Goal: Task Accomplishment & Management: Manage account settings

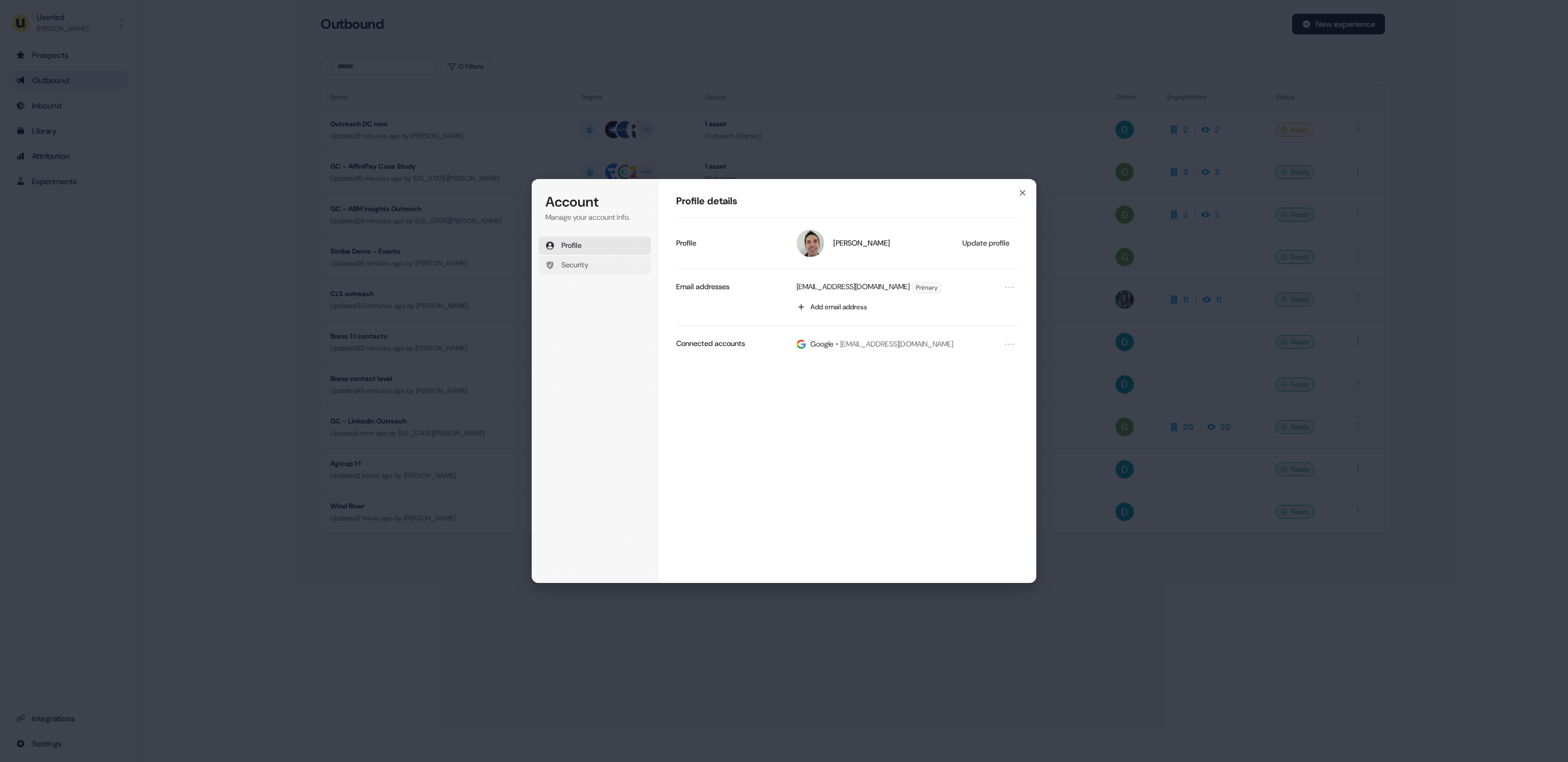
click at [628, 260] on button "Security" at bounding box center [594, 264] width 112 height 18
click at [634, 230] on div "Account Manage your account info. Profile Security" at bounding box center [594, 261] width 112 height 137
click at [633, 237] on button "Profile" at bounding box center [594, 245] width 112 height 18
click at [505, 351] on div "Account Manage your account info. Profile Security Account Profile details [PER…" at bounding box center [784, 381] width 1568 height 762
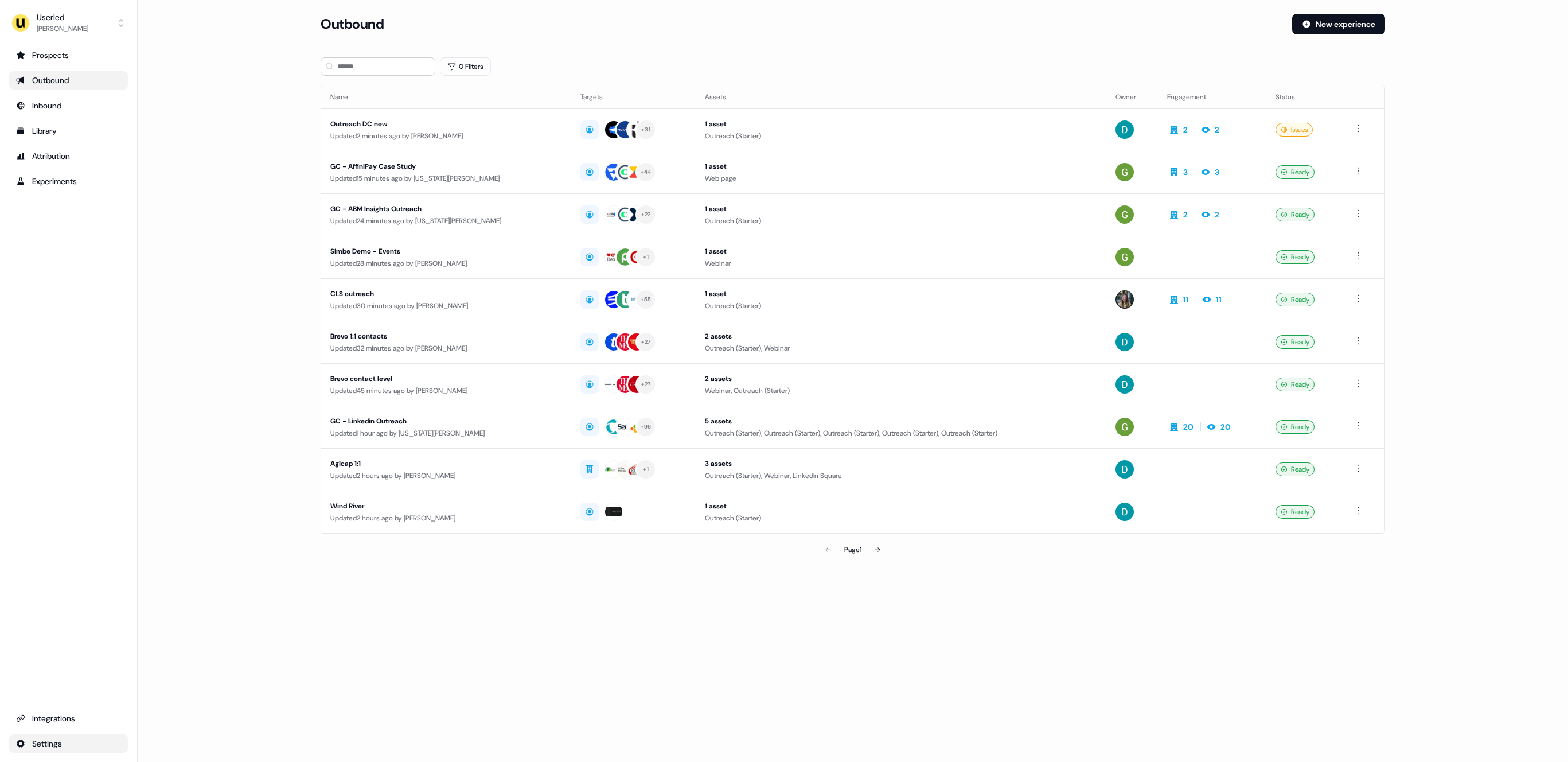
click at [61, 745] on html "For the best experience switch devices to a bigger screen. Go to [DOMAIN_NAME] …" at bounding box center [784, 381] width 1568 height 762
click at [166, 709] on div "Team" at bounding box center [181, 704] width 92 height 18
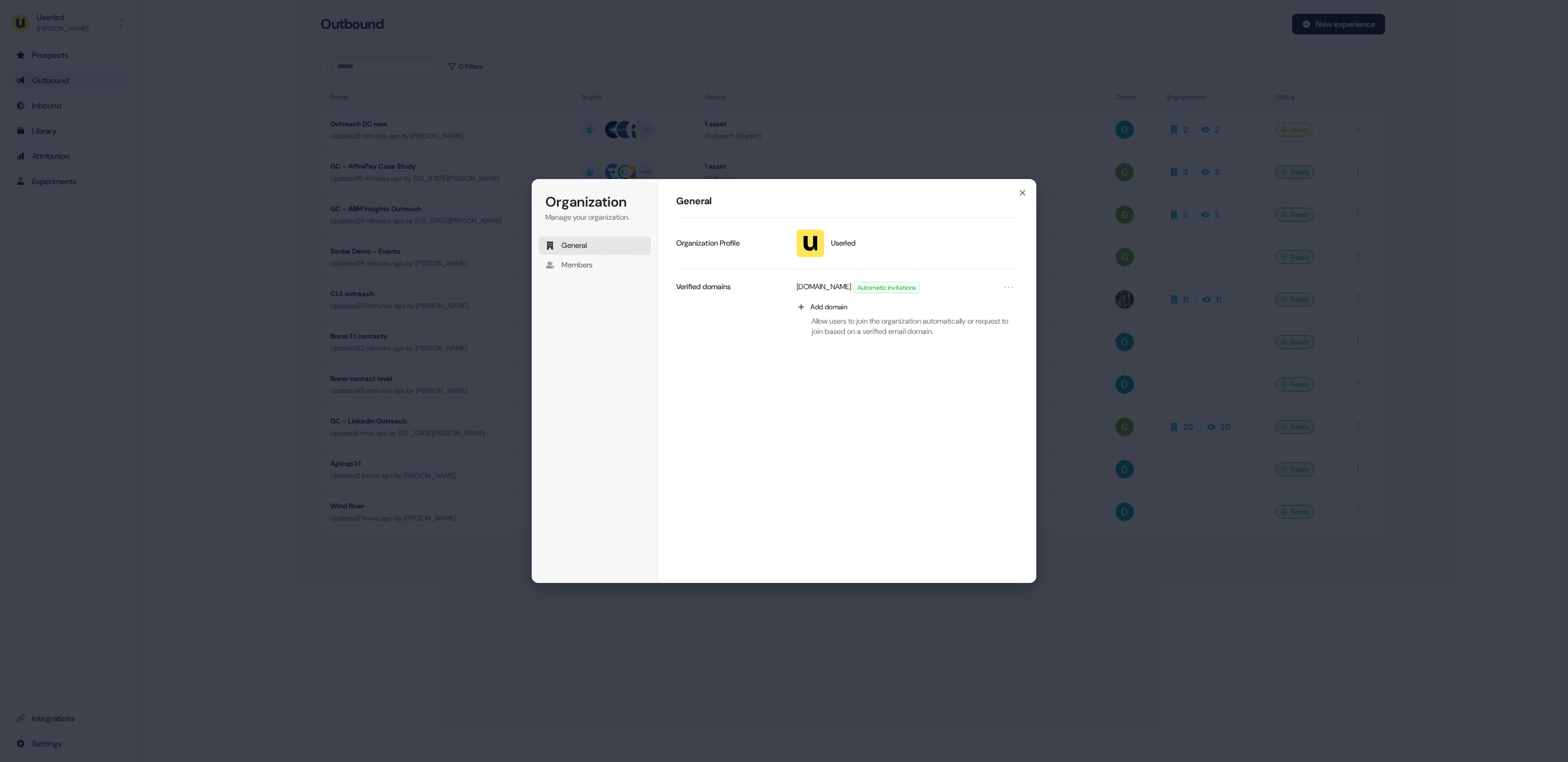
click at [729, 285] on p "Verified domains" at bounding box center [703, 287] width 54 height 10
copy div "Verified domains Leave organization Leave organization Delete organization Dele…"
click at [491, 376] on div "Organization Manage your organization. General Members Organization General Use…" at bounding box center [784, 381] width 1568 height 762
